Goal: Transaction & Acquisition: Obtain resource

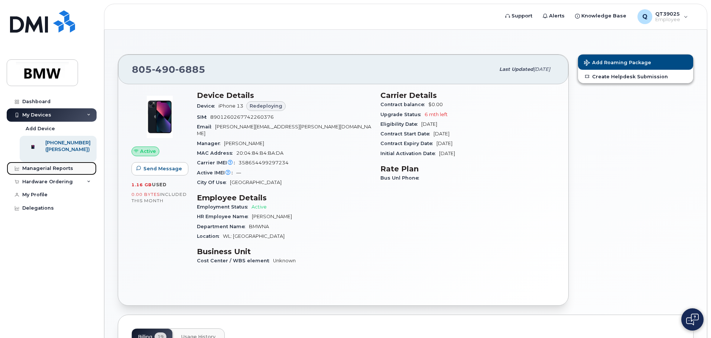
click at [39, 172] on div "Managerial Reports" at bounding box center [47, 169] width 51 height 6
click at [88, 184] on icon at bounding box center [89, 182] width 4 height 4
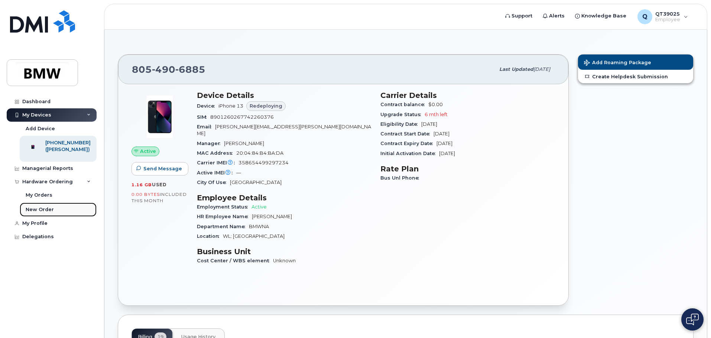
click at [44, 213] on div "New Order" at bounding box center [40, 209] width 28 height 7
drag, startPoint x: 45, startPoint y: 213, endPoint x: 86, endPoint y: 196, distance: 44.9
click at [45, 213] on link "New Order" at bounding box center [58, 210] width 77 height 14
click at [41, 213] on div "New Order" at bounding box center [40, 209] width 28 height 7
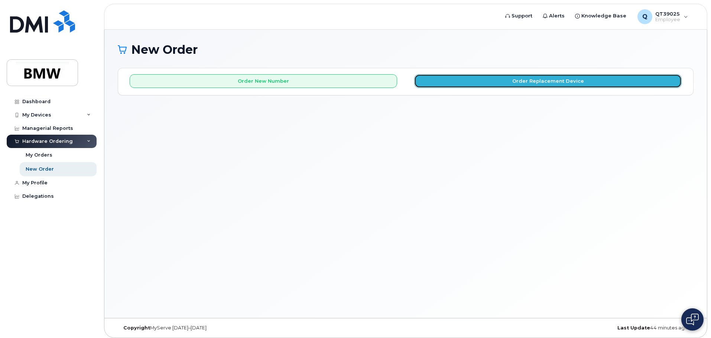
click at [569, 82] on button "Order Replacement Device" at bounding box center [547, 81] width 267 height 14
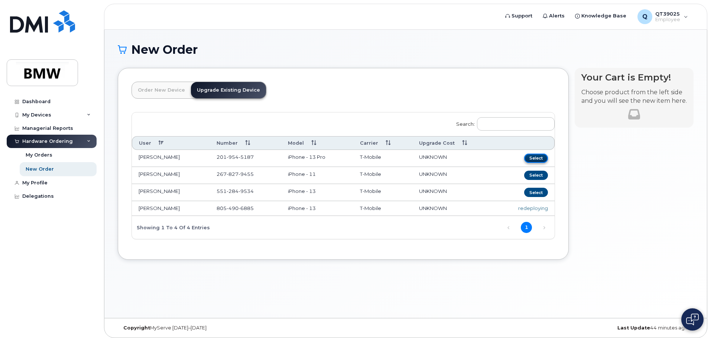
click at [537, 159] on button "Select" at bounding box center [536, 158] width 24 height 9
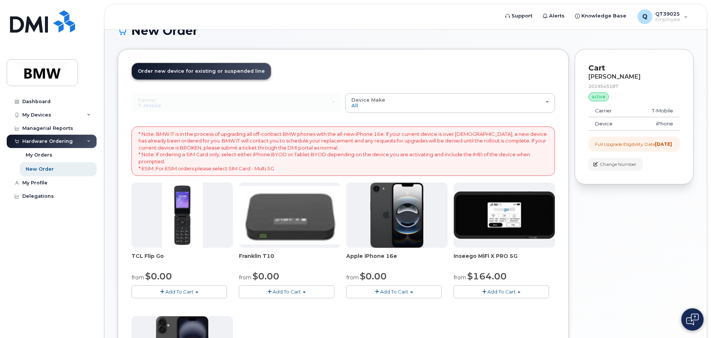
scroll to position [37, 0]
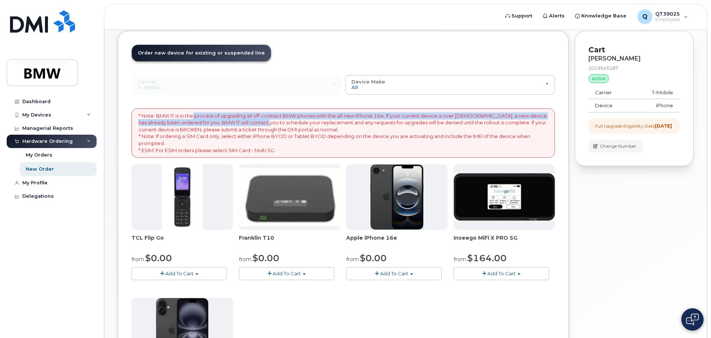
drag, startPoint x: 194, startPoint y: 117, endPoint x: 257, endPoint y: 121, distance: 63.6
click at [257, 121] on p "* Note: BMW IT is in the process of upgrading all off-contract BMW phones with …" at bounding box center [342, 132] width 409 height 41
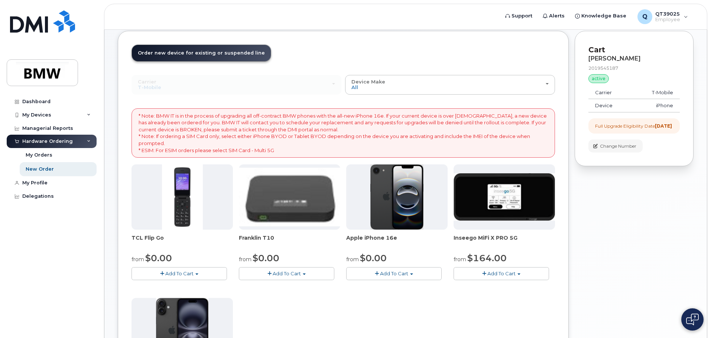
click at [384, 146] on p "* Note: BMW IT is in the process of upgrading all off-contract BMW phones with …" at bounding box center [342, 132] width 409 height 41
click at [419, 114] on p "* Note: BMW IT is in the process of upgrading all off-contract BMW phones with …" at bounding box center [342, 132] width 409 height 41
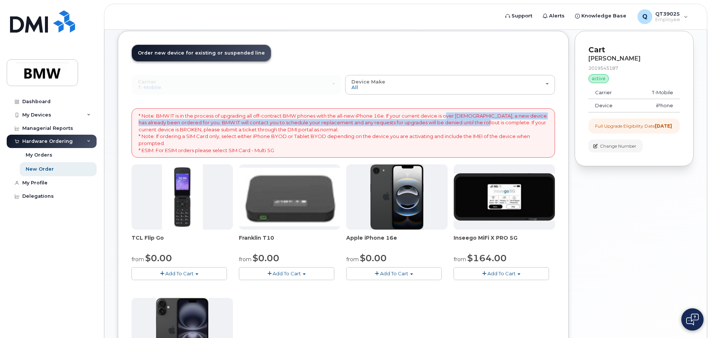
drag, startPoint x: 451, startPoint y: 113, endPoint x: 477, endPoint y: 122, distance: 27.4
click at [477, 122] on p "* Note: BMW IT is in the process of upgrading all off-contract BMW phones with …" at bounding box center [342, 132] width 409 height 41
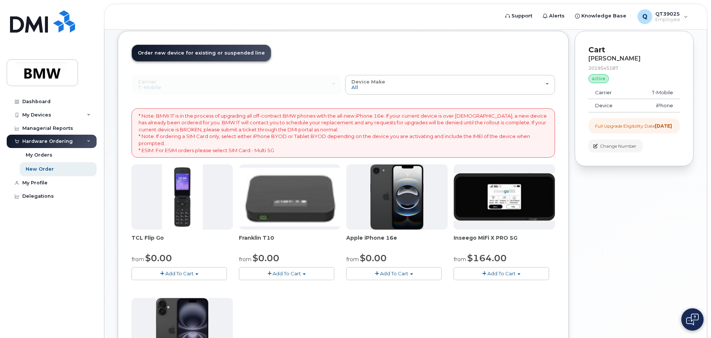
click at [332, 139] on p "* Note: BMW IT is in the process of upgrading all off-contract BMW phones with …" at bounding box center [342, 132] width 409 height 41
click at [336, 127] on p "* Note: BMW IT is in the process of upgrading all off-contract BMW phones with …" at bounding box center [342, 132] width 409 height 41
drag, startPoint x: 401, startPoint y: 125, endPoint x: 364, endPoint y: 128, distance: 36.9
click at [363, 125] on p "* Note: BMW IT is in the process of upgrading all off-contract BMW phones with …" at bounding box center [342, 132] width 409 height 41
click at [375, 141] on p "* Note: BMW IT is in the process of upgrading all off-contract BMW phones with …" at bounding box center [342, 132] width 409 height 41
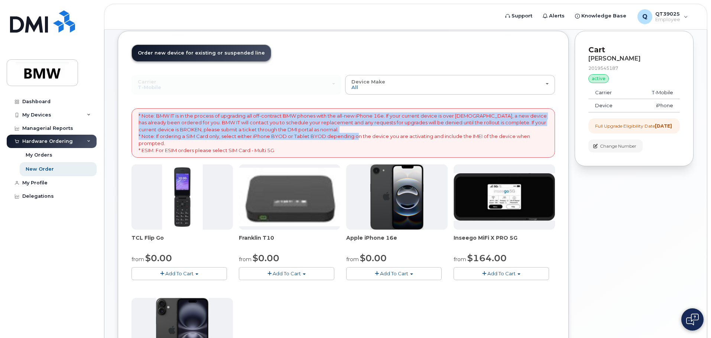
drag, startPoint x: 353, startPoint y: 132, endPoint x: 355, endPoint y: 140, distance: 8.1
click at [355, 140] on p "* Note: BMW IT is in the process of upgrading all off-contract BMW phones with …" at bounding box center [342, 132] width 409 height 41
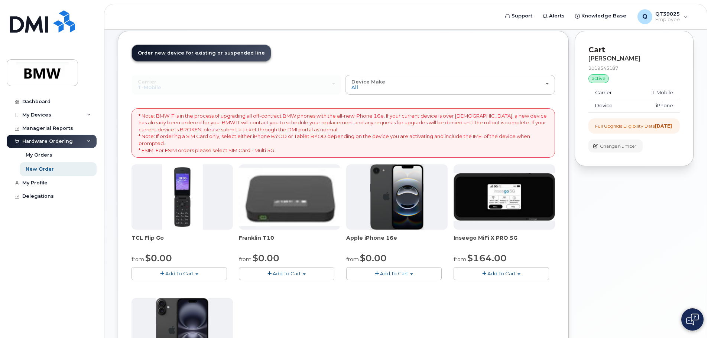
click at [356, 140] on p "* Note: BMW IT is in the process of upgrading all off-contract BMW phones with …" at bounding box center [342, 132] width 409 height 41
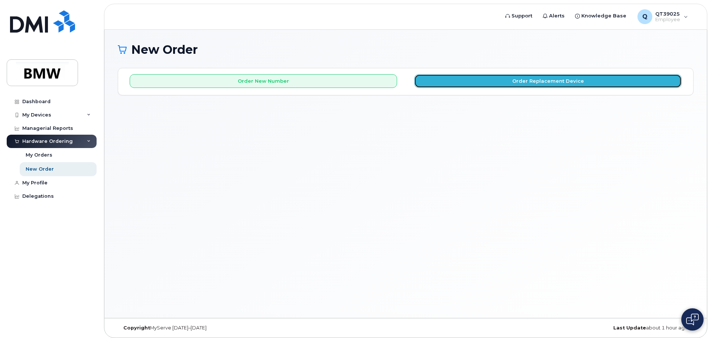
click at [559, 81] on button "Order Replacement Device" at bounding box center [547, 81] width 267 height 14
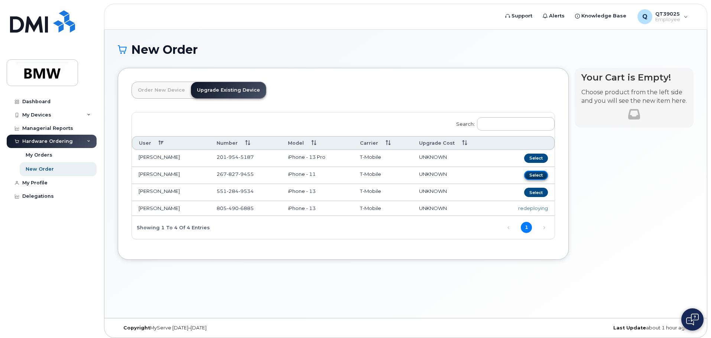
click at [534, 175] on button "Select" at bounding box center [536, 175] width 24 height 9
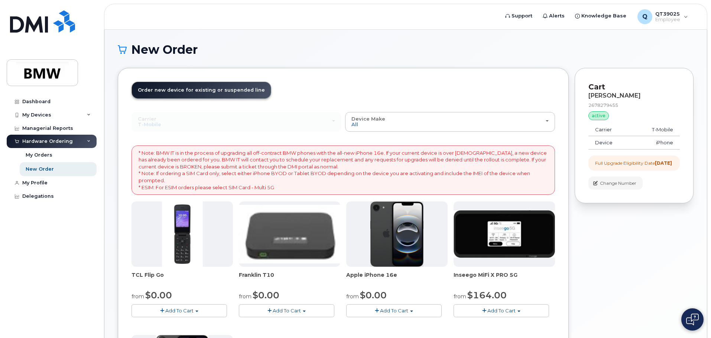
click at [649, 263] on div "Your Cart is Empty! Choose product from the left side and you will see the new …" at bounding box center [633, 290] width 119 height 444
drag, startPoint x: 648, startPoint y: 259, endPoint x: 633, endPoint y: 251, distance: 16.3
click at [648, 258] on div "Your Cart is Empty! Choose product from the left side and you will see the new …" at bounding box center [633, 290] width 119 height 444
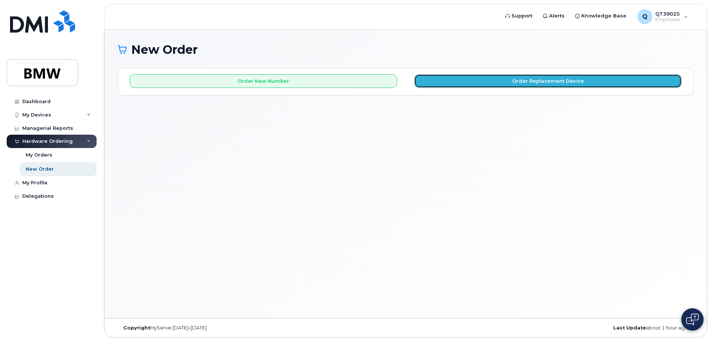
click at [569, 78] on button "Order Replacement Device" at bounding box center [547, 81] width 267 height 14
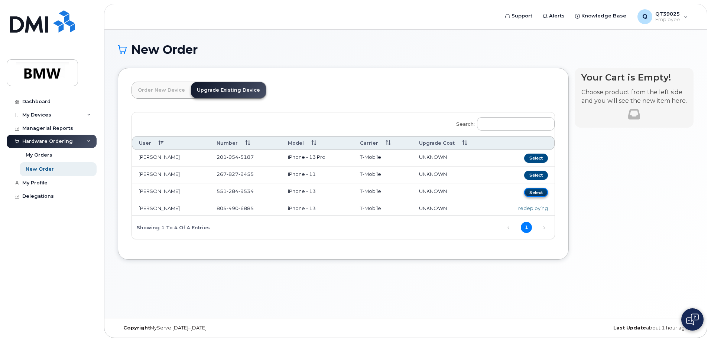
click at [534, 192] on button "Select" at bounding box center [536, 192] width 24 height 9
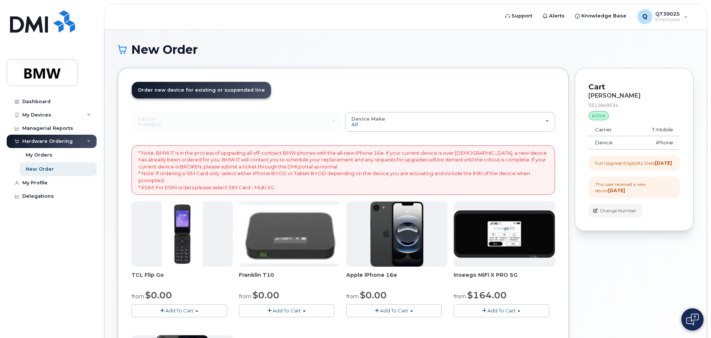
drag, startPoint x: 609, startPoint y: 168, endPoint x: 591, endPoint y: 160, distance: 19.8
click at [590, 159] on div "Full Upgrade Eligibility Date [DATE]" at bounding box center [633, 163] width 91 height 15
click at [627, 259] on div "Your Cart is Empty! Choose product from the left side and you will see the new …" at bounding box center [633, 290] width 119 height 444
